Goal: Information Seeking & Learning: Check status

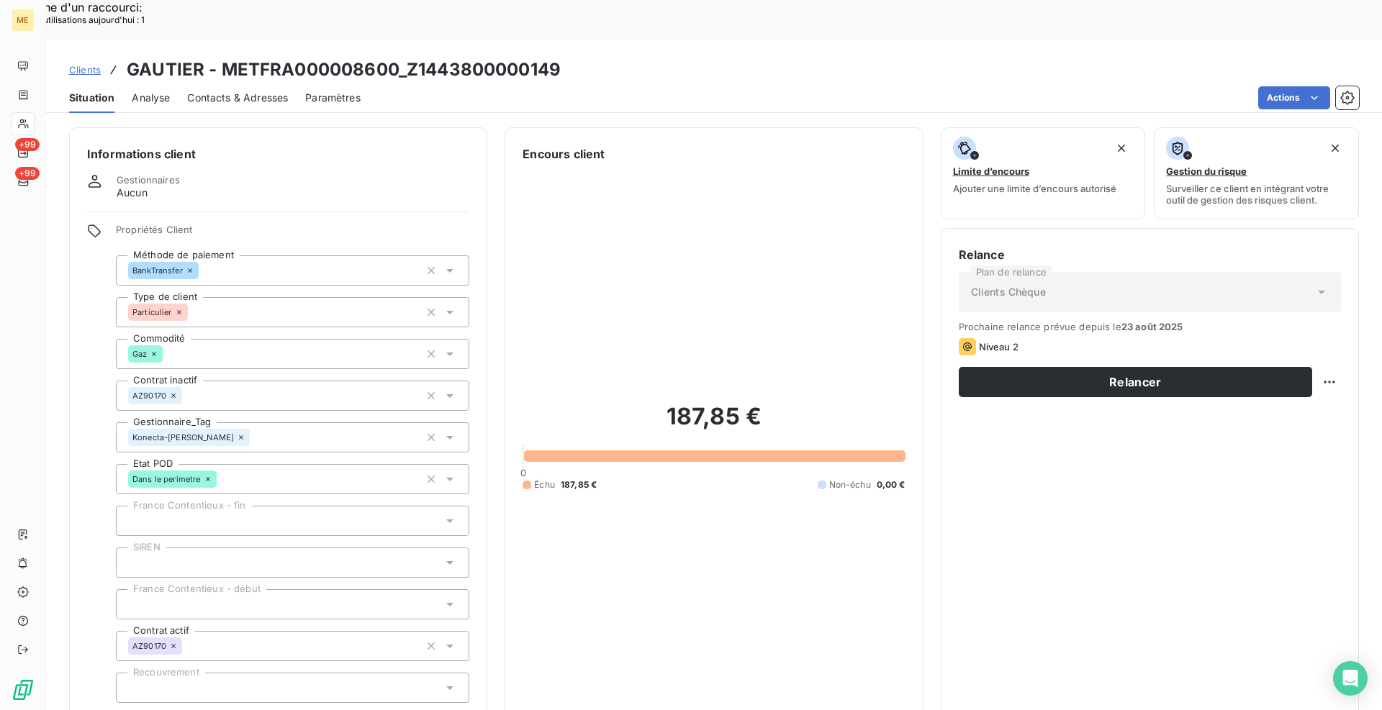
scroll to position [51, 0]
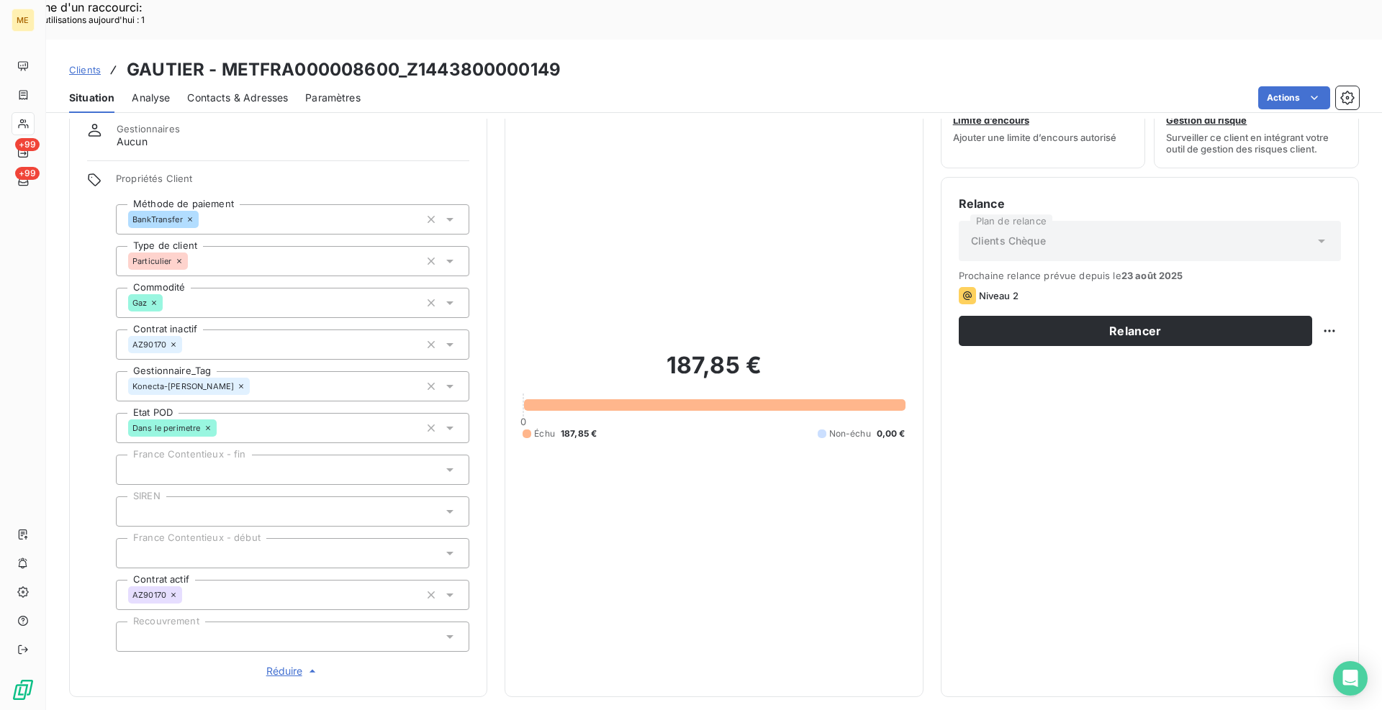
click at [94, 64] on span "Clients" at bounding box center [85, 70] width 32 height 12
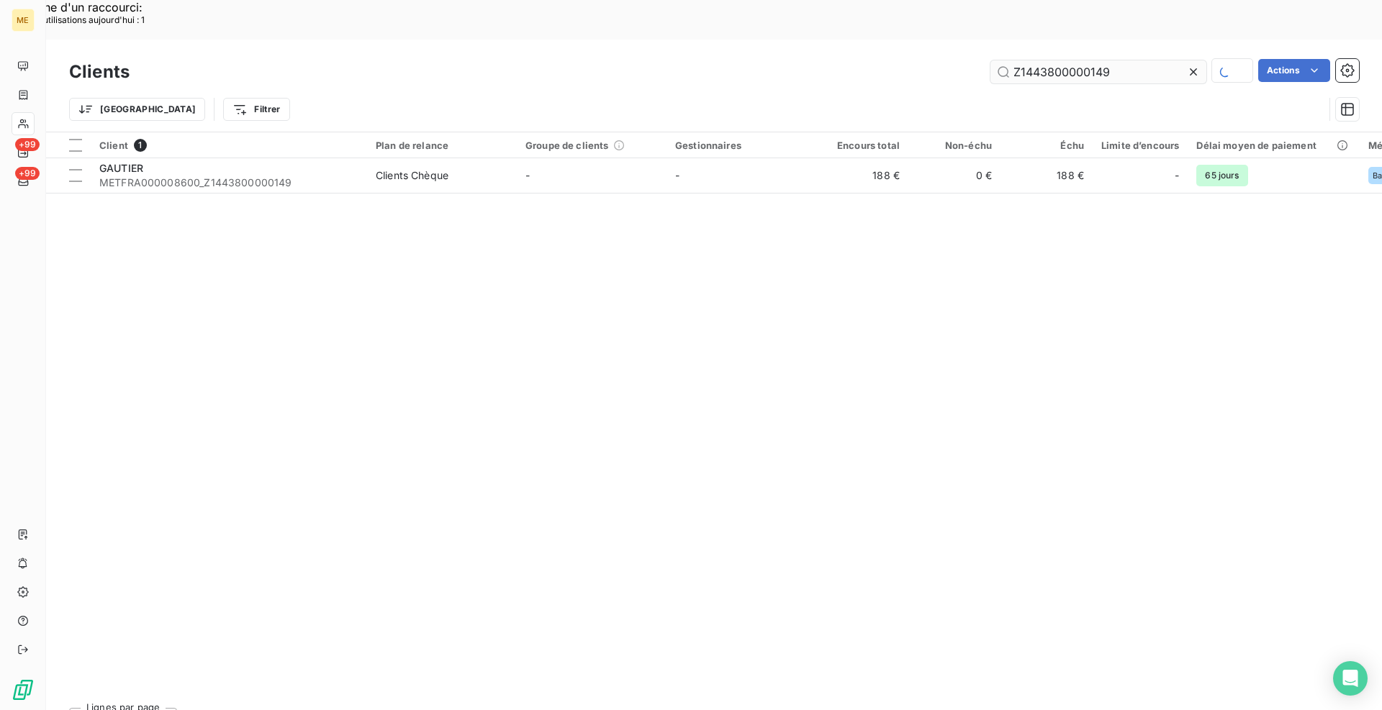
click at [1033, 60] on input "Z1443800000149" at bounding box center [1098, 71] width 216 height 23
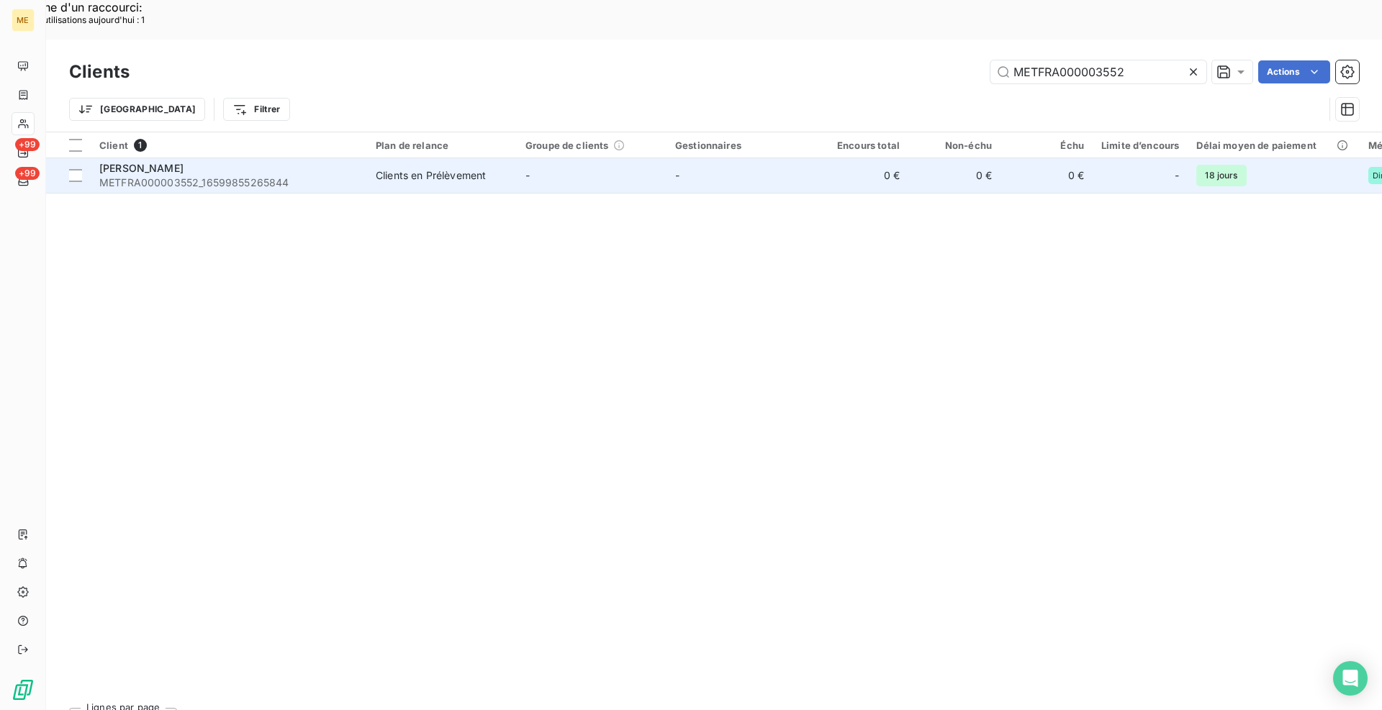
type input "METFRA000003552"
click at [356, 176] on span "METFRA000003552_16599855265844" at bounding box center [228, 183] width 259 height 14
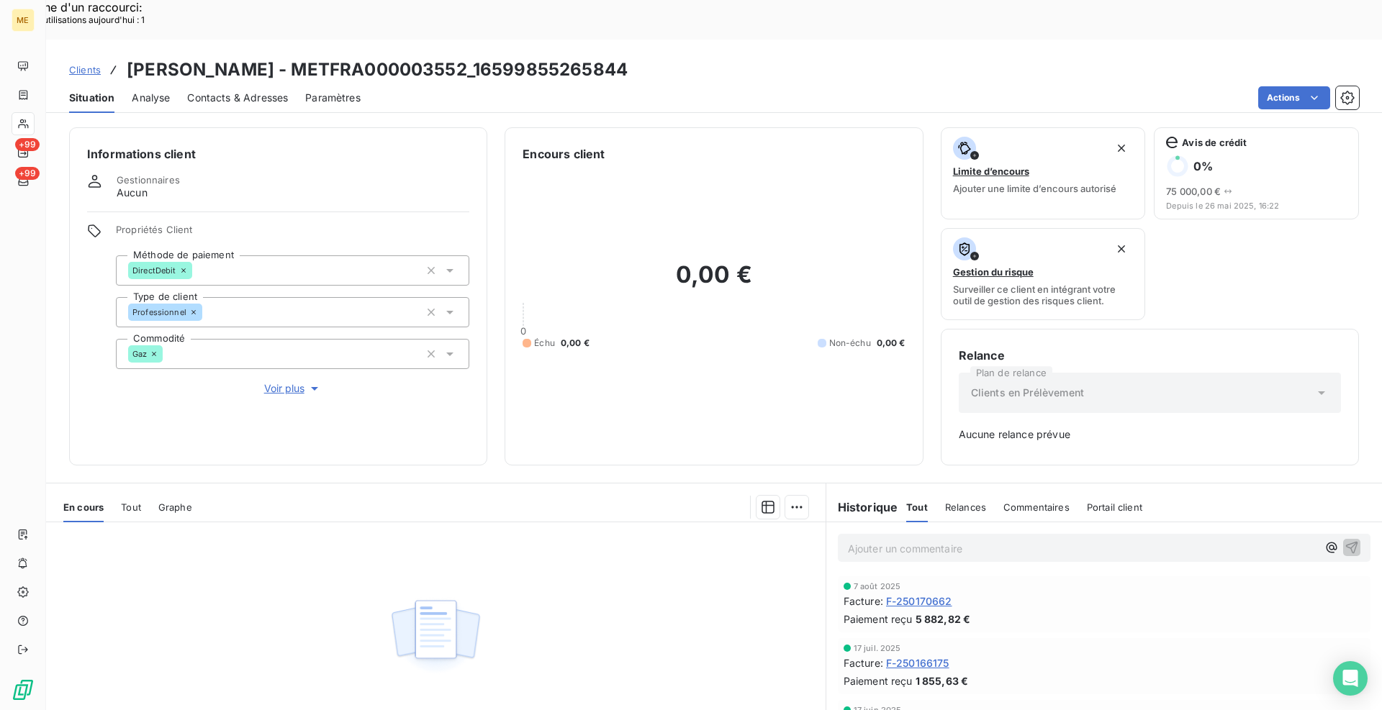
click at [921, 594] on span "F-250170662" at bounding box center [919, 601] width 66 height 15
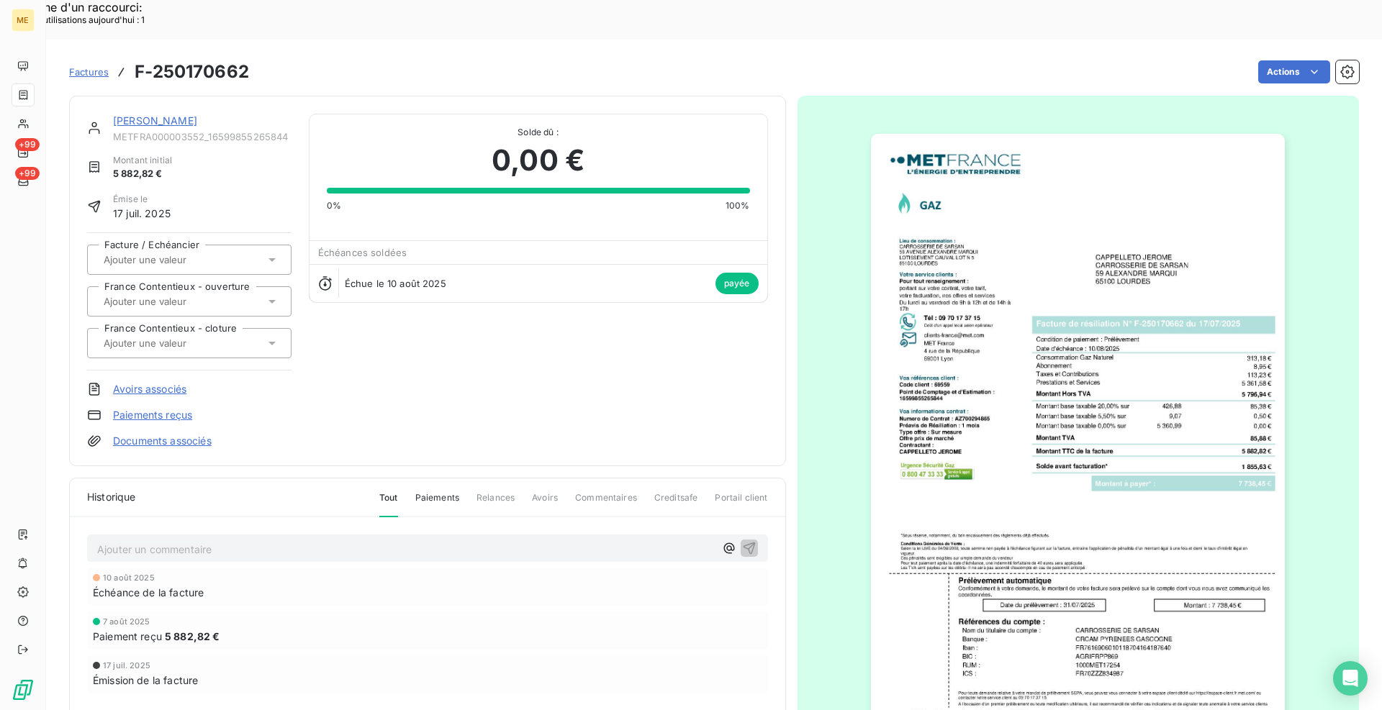
click at [1033, 395] on img "button" at bounding box center [1078, 427] width 414 height 586
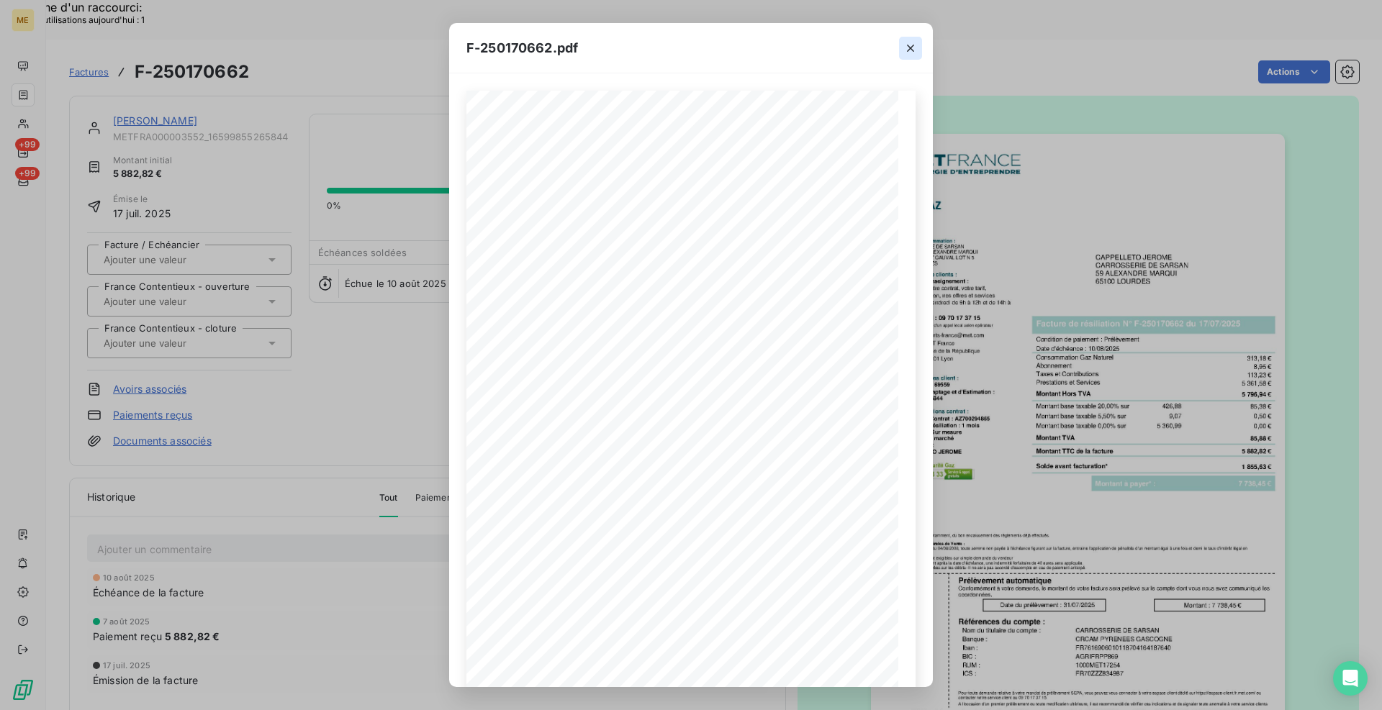
click at [907, 45] on icon "button" at bounding box center [910, 48] width 14 height 14
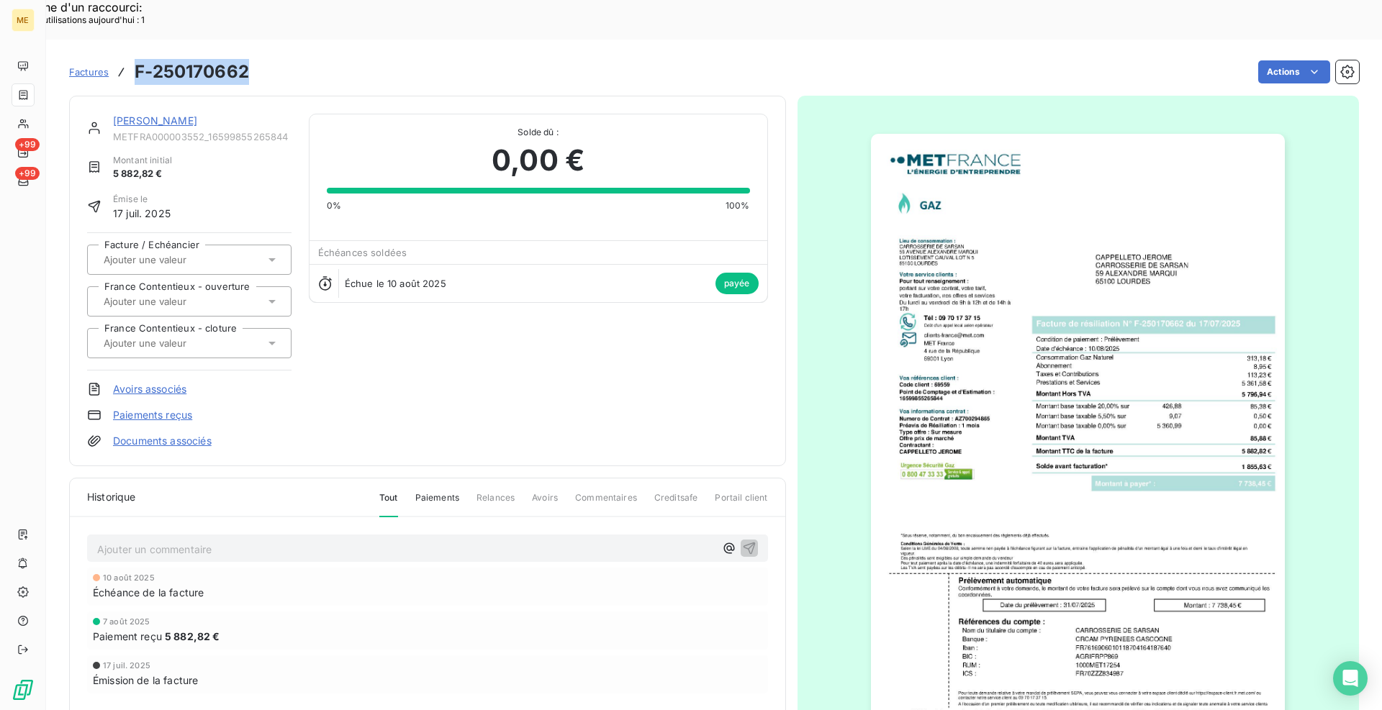
drag, startPoint x: 250, startPoint y: 35, endPoint x: 133, endPoint y: 32, distance: 116.6
click at [133, 57] on div "Factures F-250170662 Actions" at bounding box center [714, 72] width 1290 height 30
copy h3 "F-250170662"
click at [302, 96] on div "[PERSON_NAME] METFRA000003552_16599855265844 Montant initial 5 882,82 € Émise l…" at bounding box center [427, 281] width 717 height 371
click at [197, 114] on link "[PERSON_NAME]" at bounding box center [155, 120] width 84 height 12
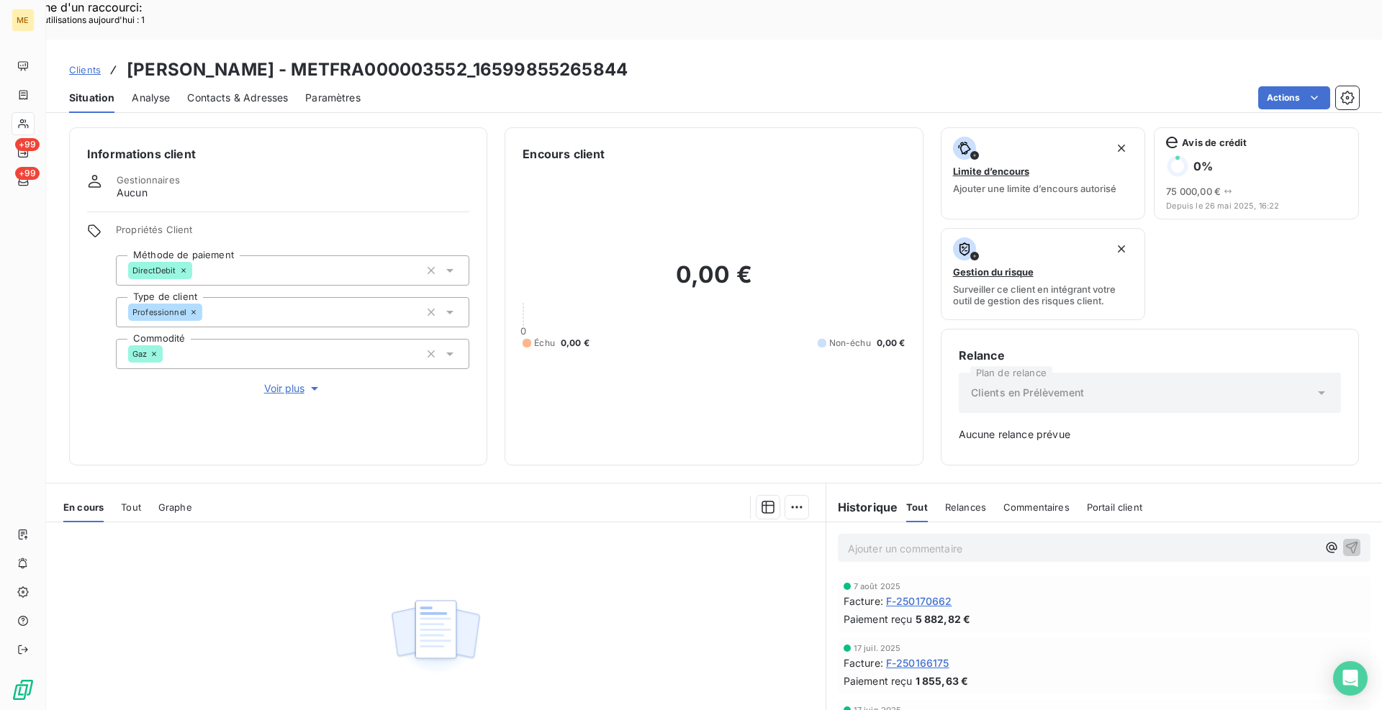
drag, startPoint x: 675, startPoint y: 30, endPoint x: 518, endPoint y: 32, distance: 156.9
click at [518, 57] on div "Clients [PERSON_NAME] - METFRA000003552_16599855265844" at bounding box center [714, 70] width 1336 height 26
copy h3 "16599855265844"
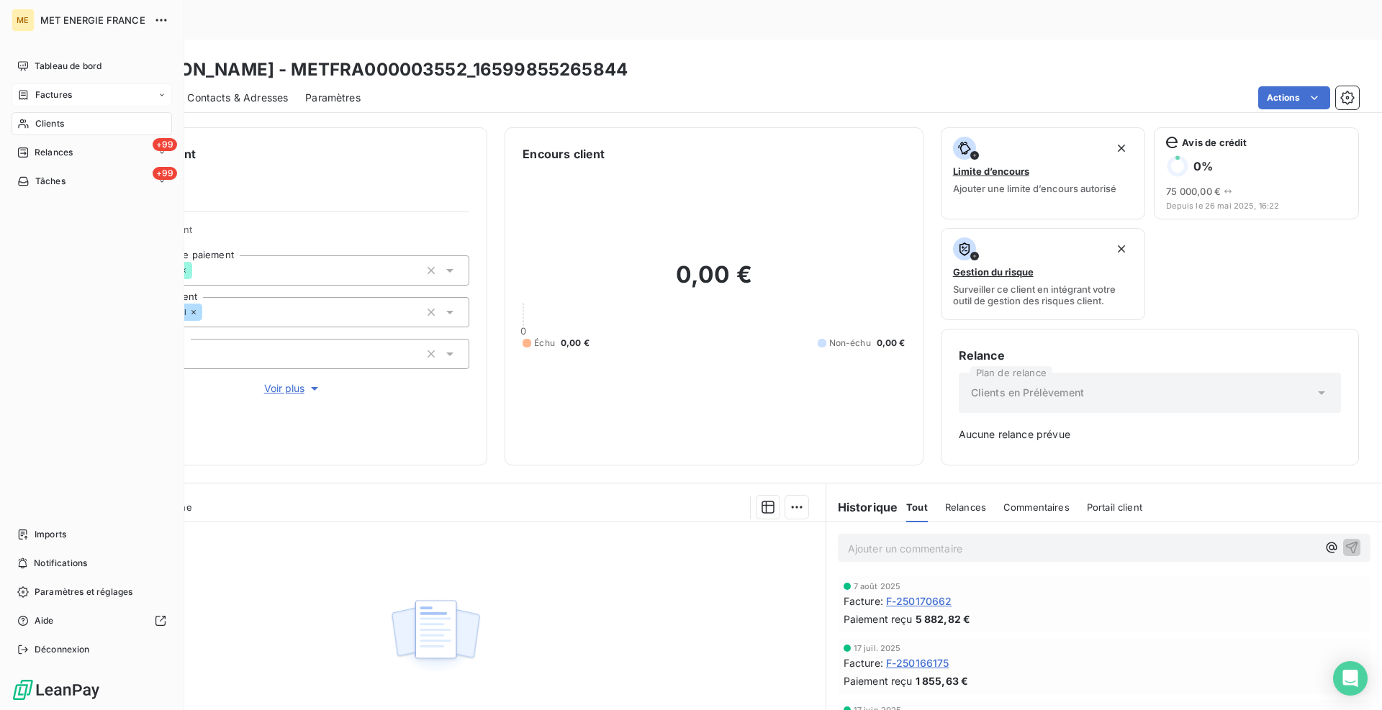
click at [27, 95] on icon at bounding box center [23, 94] width 9 height 9
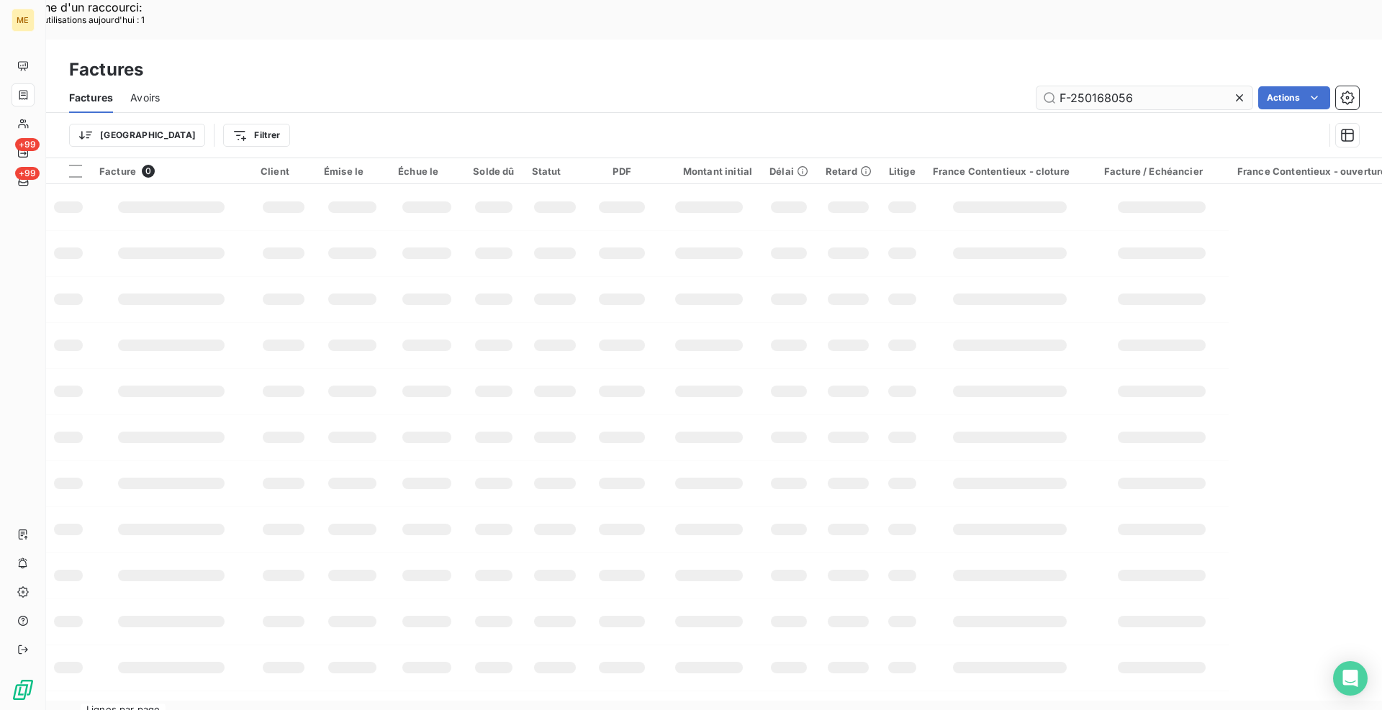
drag, startPoint x: 1134, startPoint y: 60, endPoint x: 1070, endPoint y: 60, distance: 63.3
click at [1070, 86] on input "F-250168056" at bounding box center [1145, 97] width 216 height 23
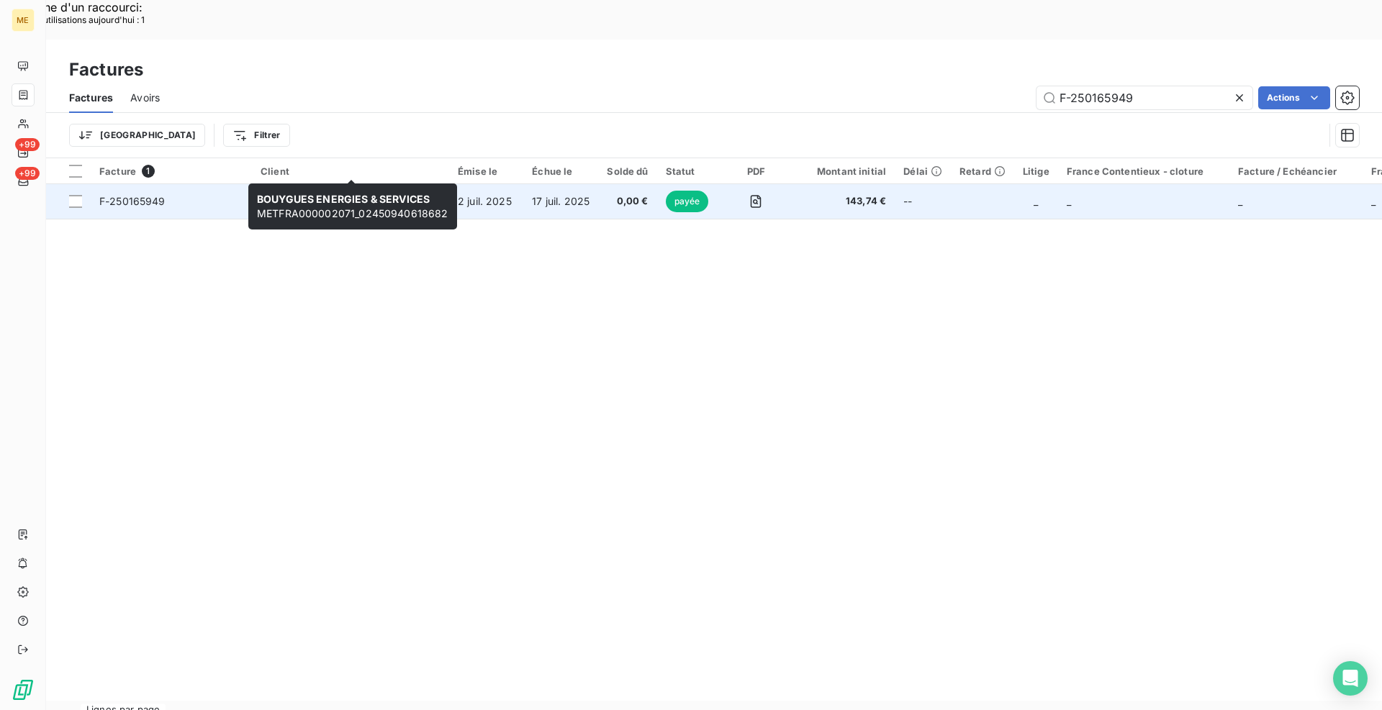
type input "F-250165949"
click at [296, 188] on span "BOUYGUES ENERGIES & SERVICES" at bounding box center [345, 194] width 169 height 12
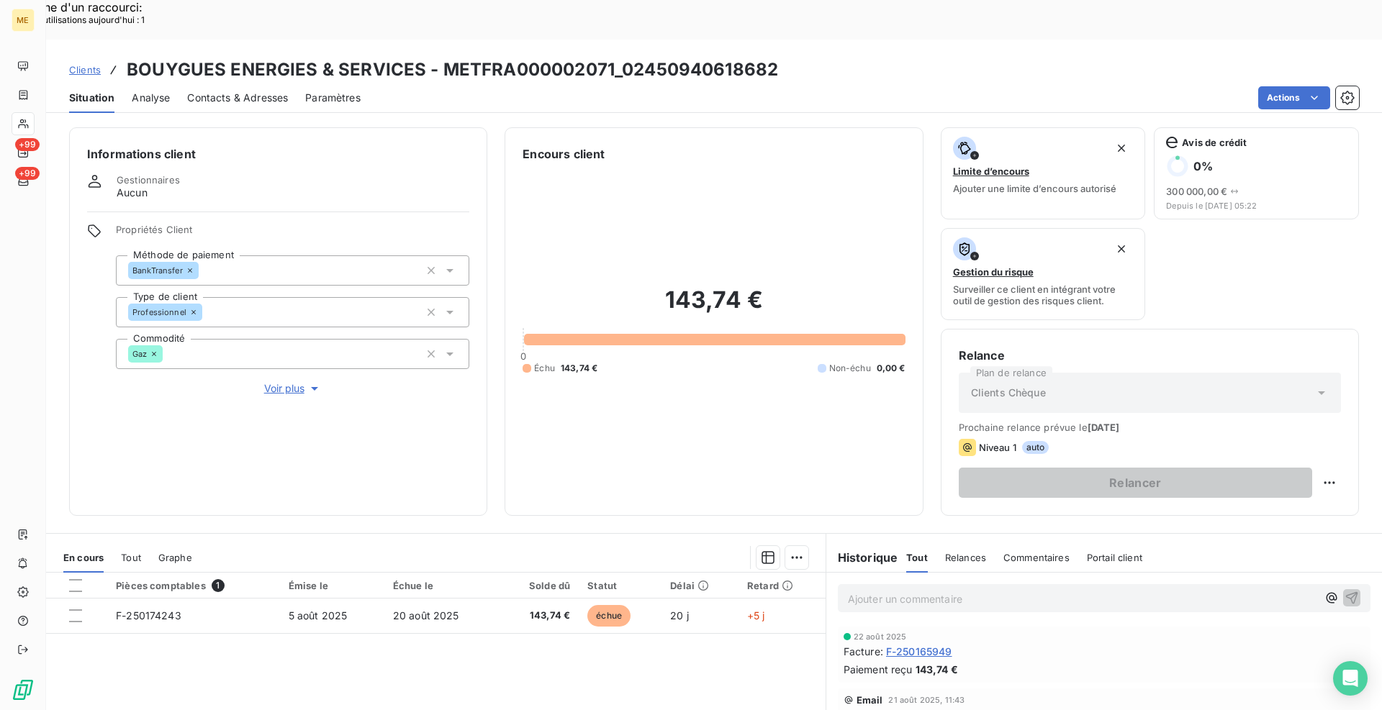
click at [496, 475] on div "Informations client Gestionnaires Aucun Propriétés Client Méthode de paiement B…" at bounding box center [714, 321] width 1336 height 389
click at [281, 382] on span "Voir plus" at bounding box center [293, 389] width 58 height 14
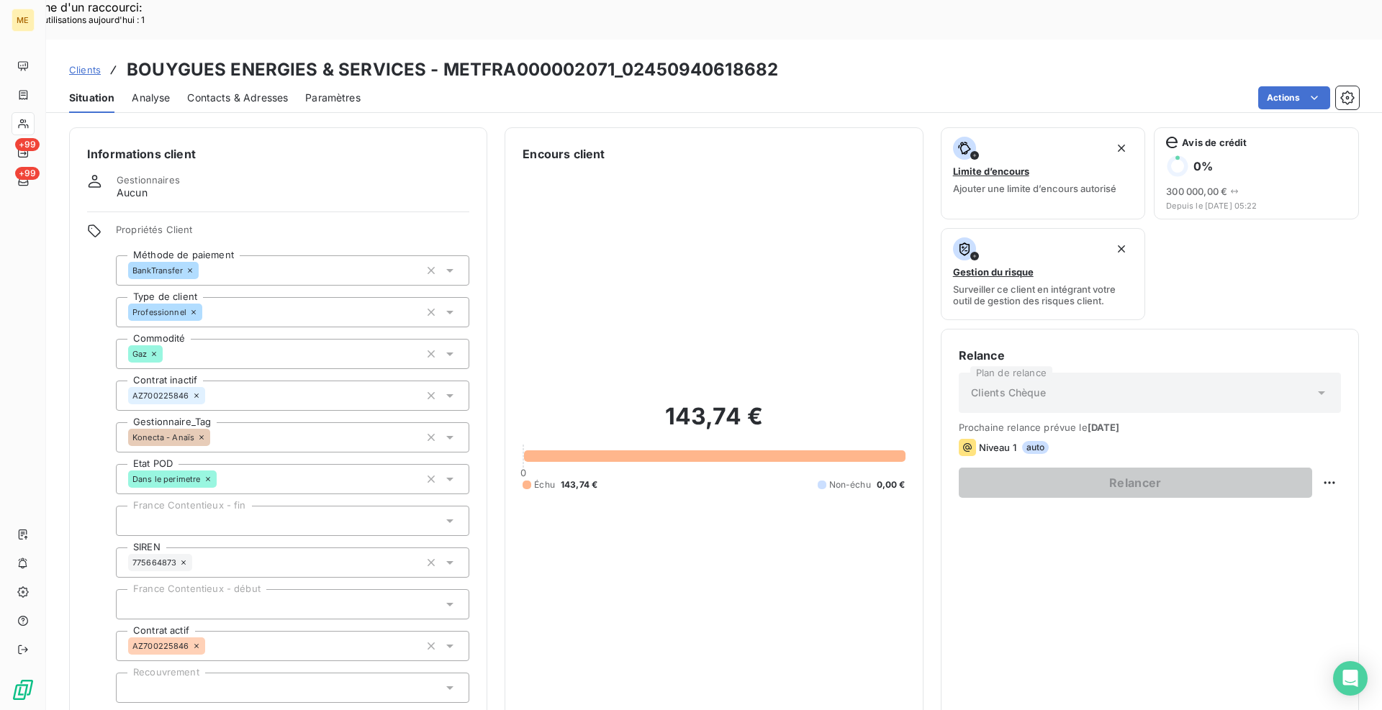
click at [276, 710] on span "Réduire" at bounding box center [292, 723] width 53 height 14
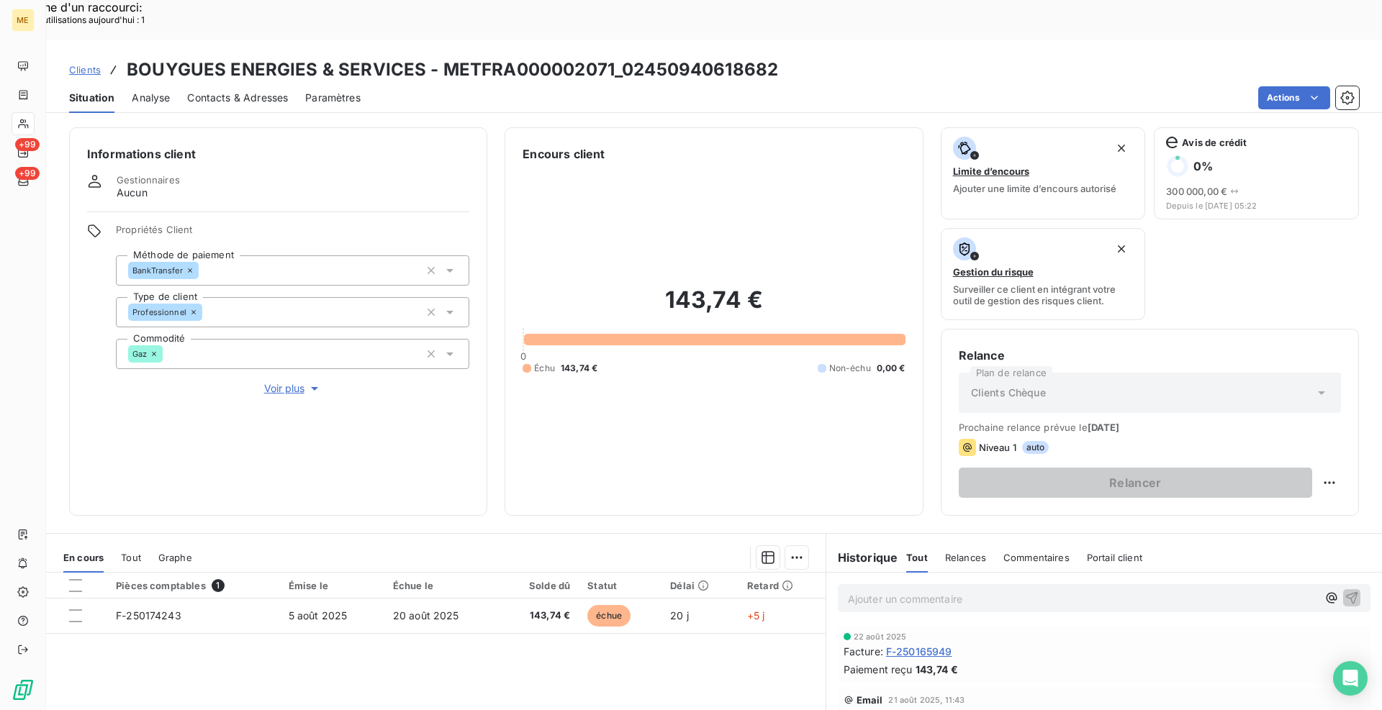
click at [492, 422] on div "Informations client Gestionnaires Aucun Propriétés Client Méthode de paiement B…" at bounding box center [714, 321] width 1336 height 389
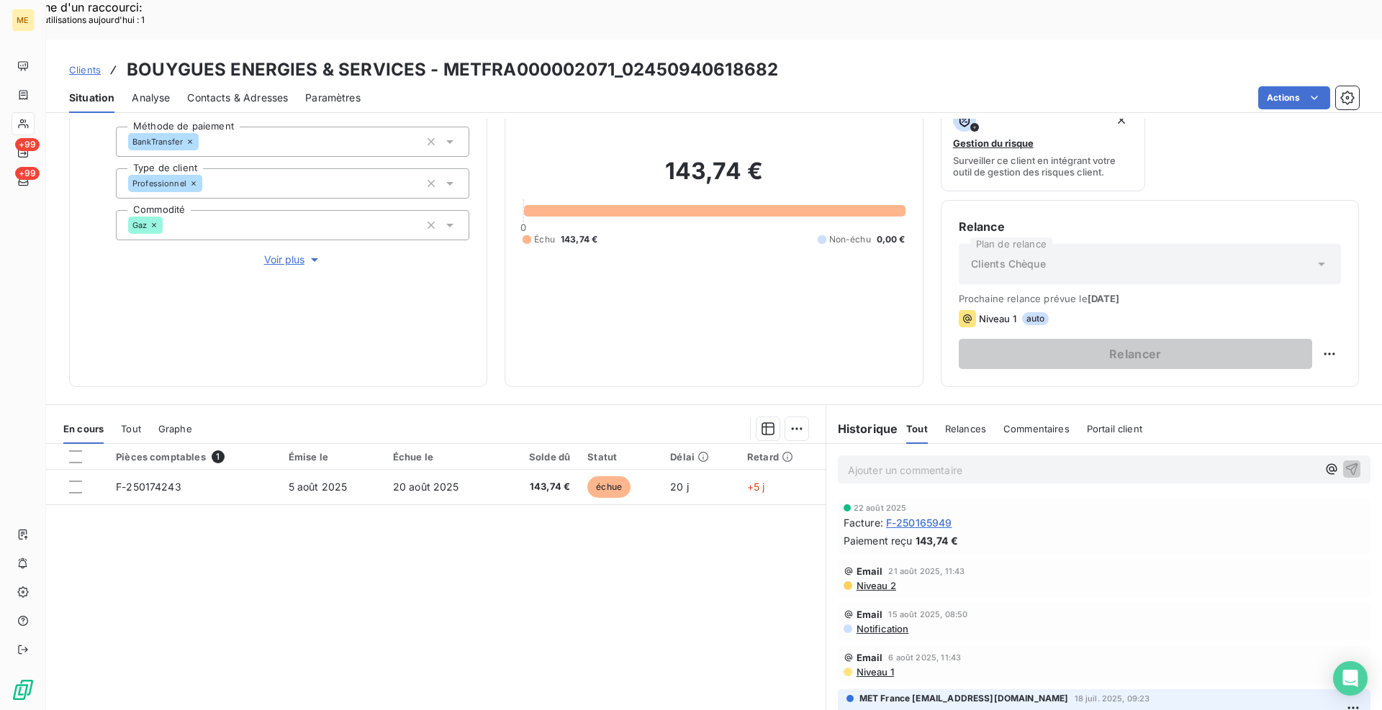
scroll to position [143, 0]
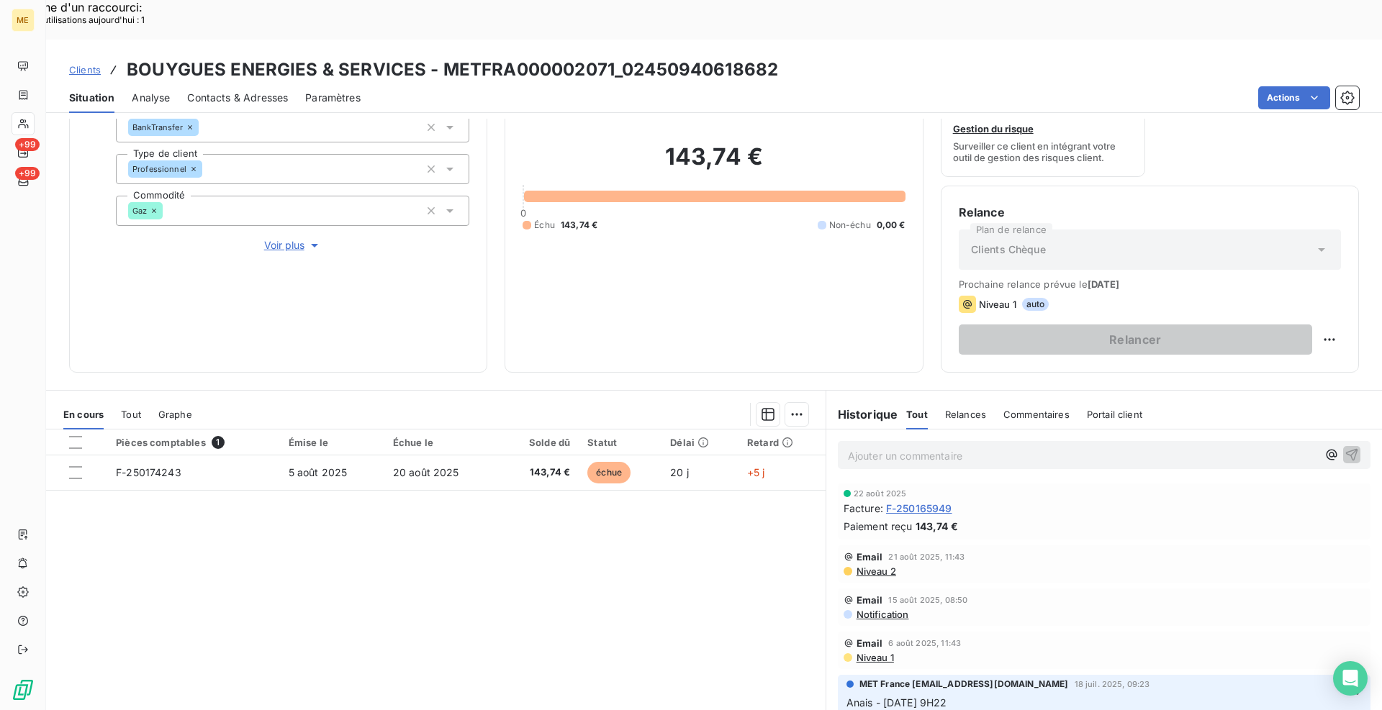
click at [869, 447] on p "Ajouter un commentaire ﻿" at bounding box center [1082, 456] width 469 height 18
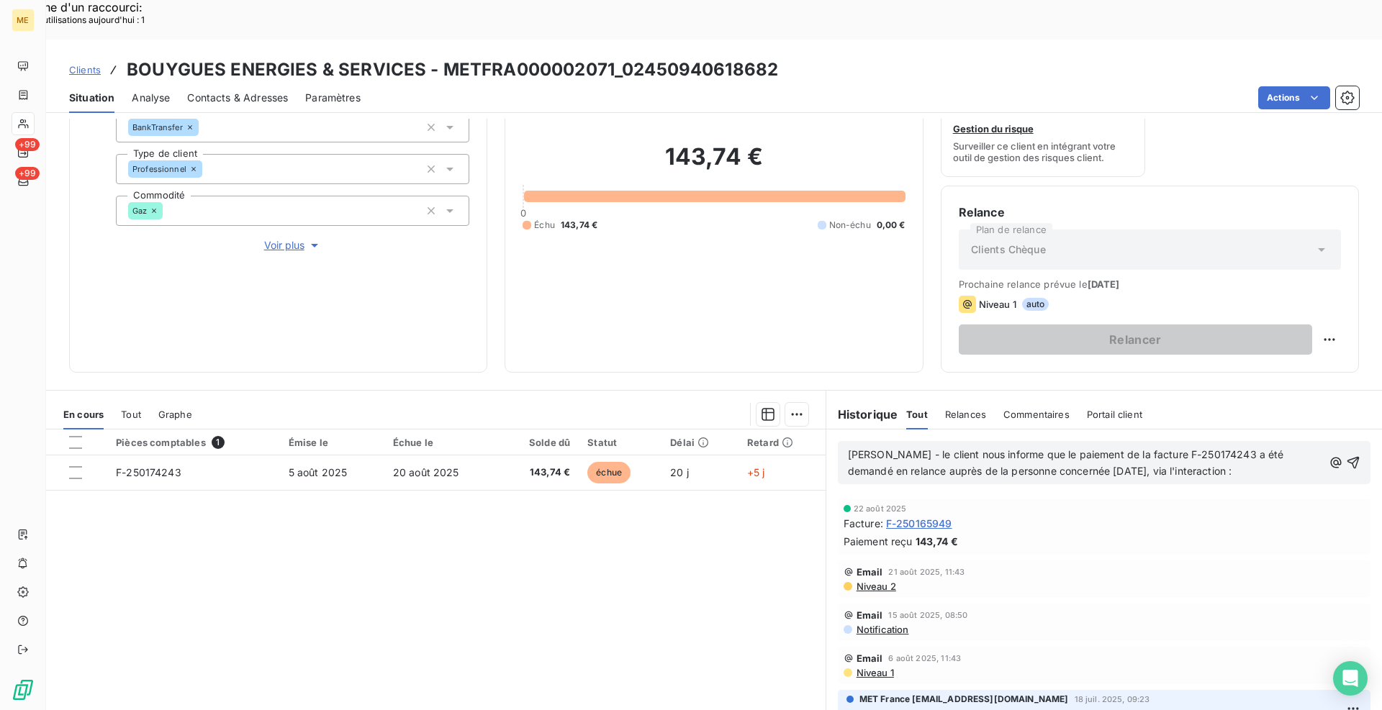
click at [1220, 447] on p "[PERSON_NAME] - le client nous informe que le paiement de la facture F-25017424…" at bounding box center [1085, 463] width 475 height 33
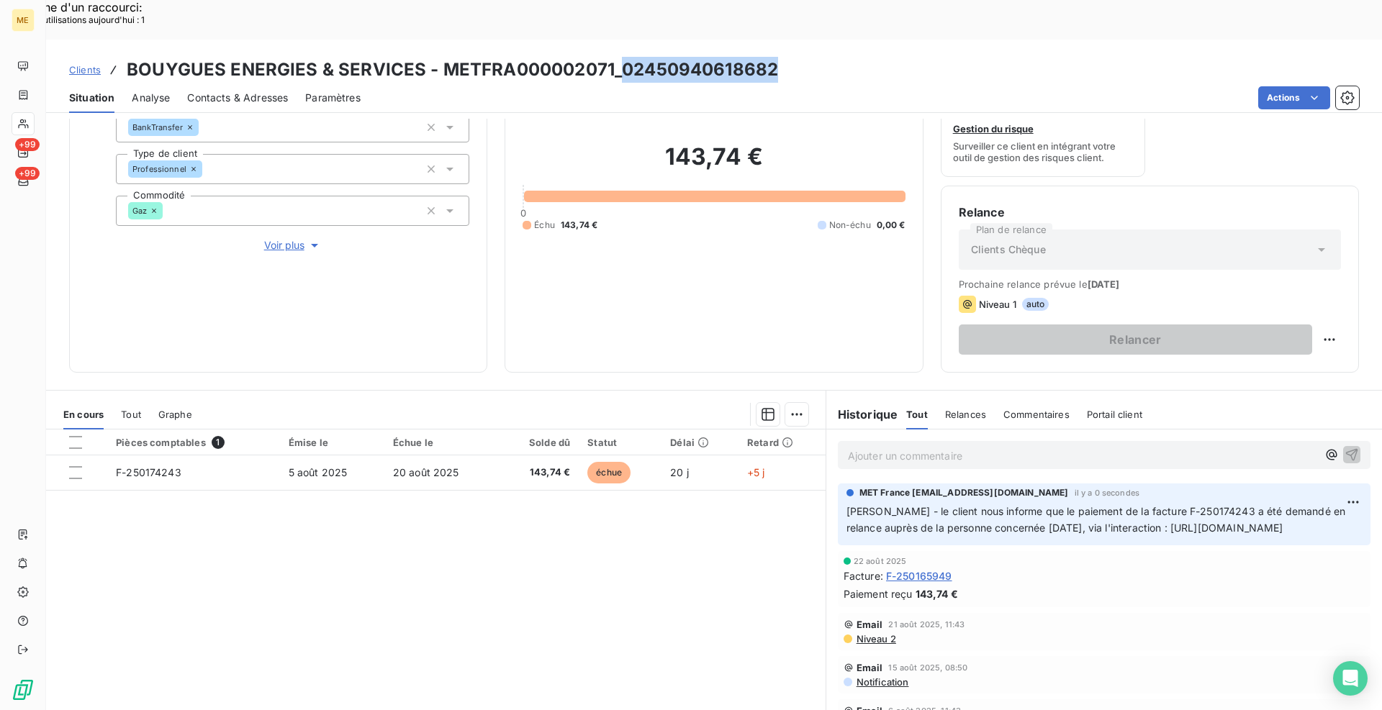
drag, startPoint x: 777, startPoint y: 34, endPoint x: 619, endPoint y: 31, distance: 158.4
click at [619, 57] on div "Clients BOUYGUES ENERGIES & SERVICES - METFRA000002071_02450940618682" at bounding box center [714, 70] width 1336 height 26
copy h3 "02450940618682"
click at [279, 238] on span "Voir plus" at bounding box center [293, 245] width 58 height 14
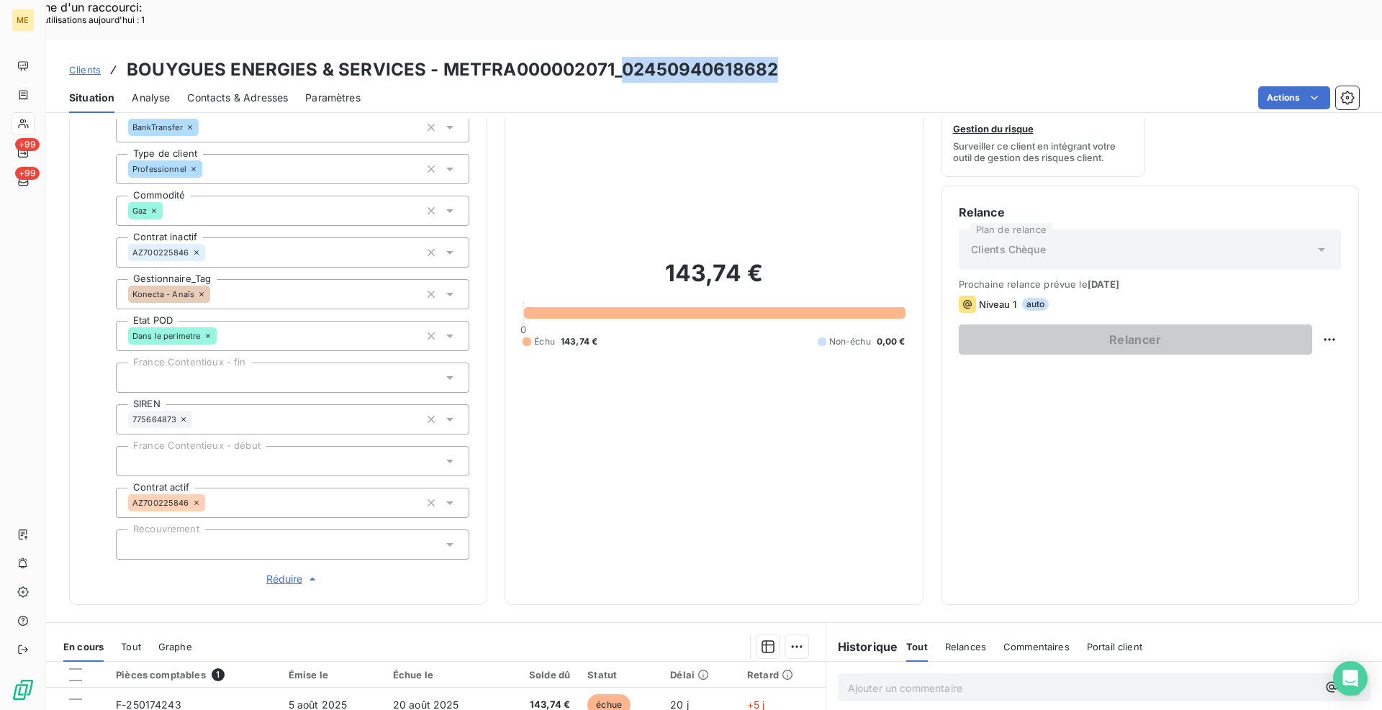
click at [266, 572] on span "Réduire" at bounding box center [292, 579] width 53 height 14
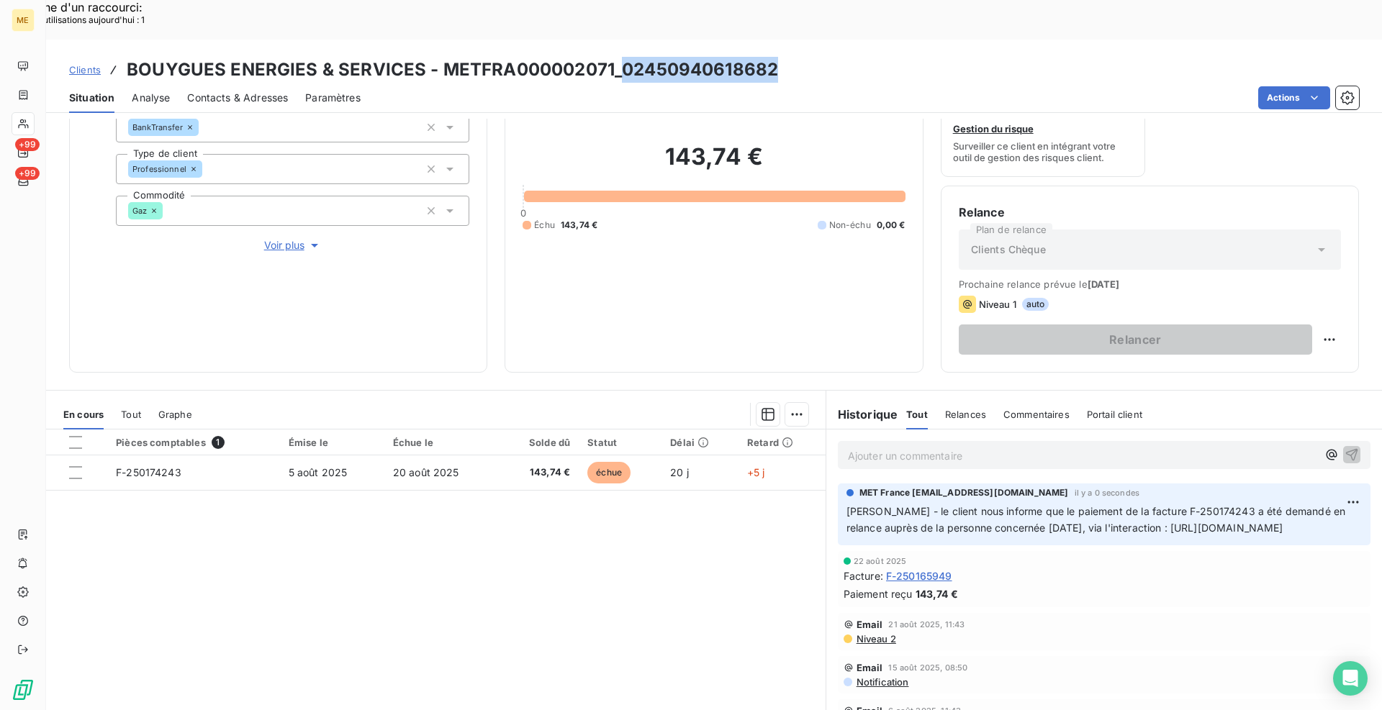
click at [868, 40] on div "Clients BOUYGUES ENERGIES & SERVICES - METFRA000002071_02450940618682 Situation…" at bounding box center [714, 76] width 1336 height 73
drag, startPoint x: 808, startPoint y: 27, endPoint x: 439, endPoint y: 37, distance: 368.7
click at [439, 57] on div "Clients BOUYGUES ENERGIES & SERVICES - METFRA000002071_02450940618682" at bounding box center [714, 70] width 1336 height 26
copy h3 "METFRA000002071_02450940618682"
